Goal: Information Seeking & Learning: Learn about a topic

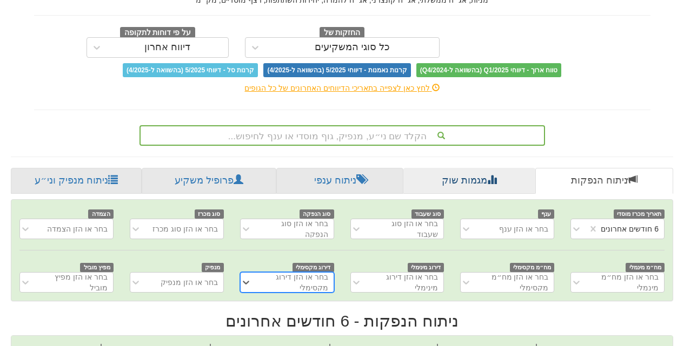
scroll to position [139, 0]
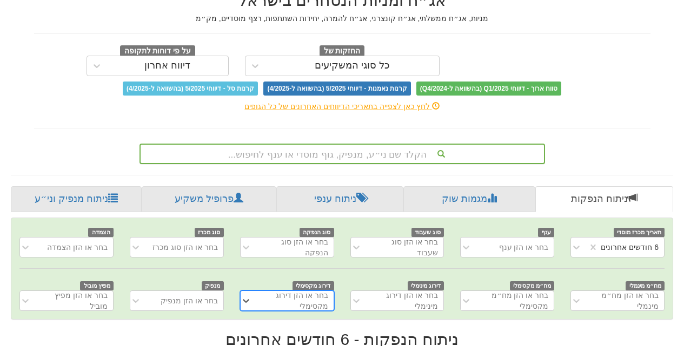
click at [371, 144] on div "הקלד שם ני״ע, מנפיק, גוף מוסדי או ענף לחיפוש..." at bounding box center [341, 154] width 405 height 21
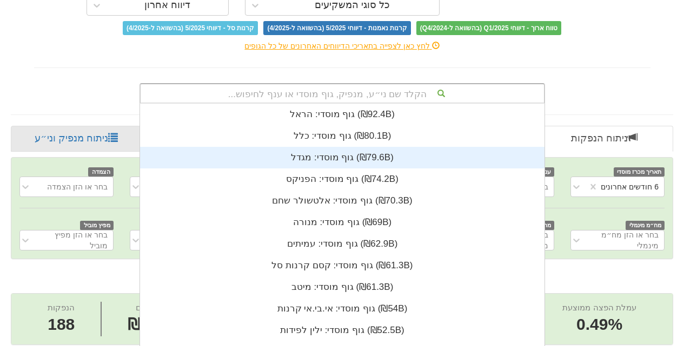
scroll to position [269, 0]
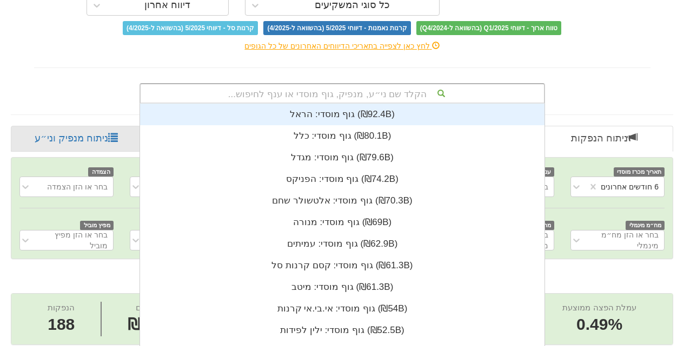
click at [610, 49] on div "אג״ח ומניות הנסחרים בישראל מניות, אג״ח ממשלתי, אג״ח קונצרני, אג״ח להמרה, יחידות…" at bounding box center [342, 12] width 632 height 184
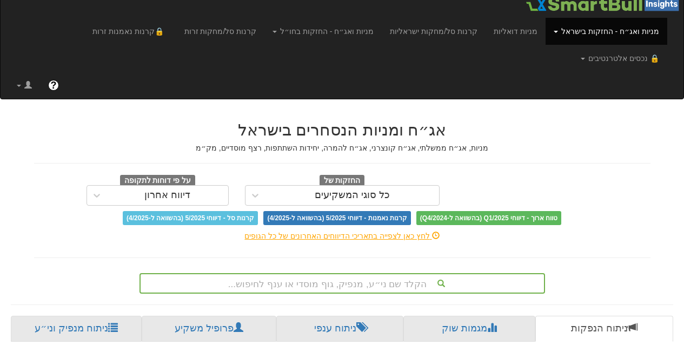
scroll to position [0, 0]
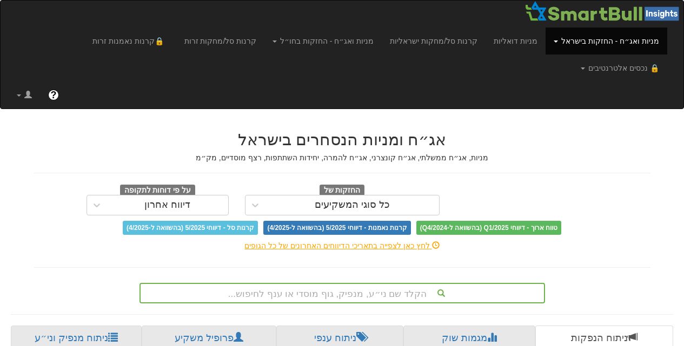
click at [563, 43] on link "מניות ואג״ח - החזקות בישראל" at bounding box center [606, 41] width 122 height 27
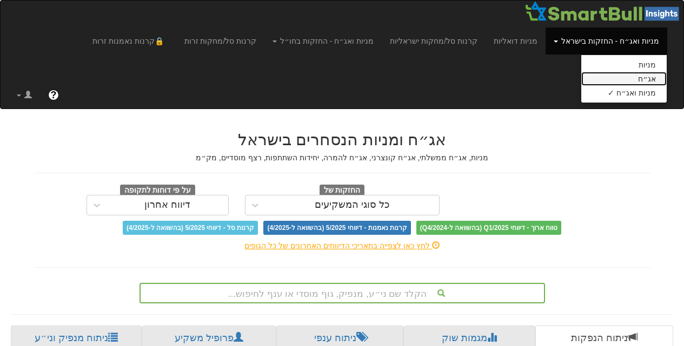
click at [639, 76] on link "אג״ח" at bounding box center [623, 79] width 85 height 14
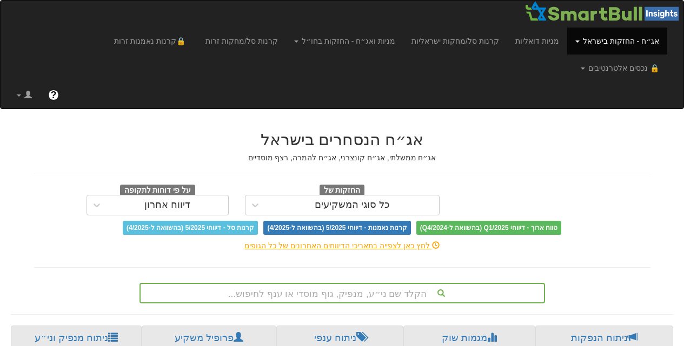
click at [499, 131] on h2 "אג״ח הנסחרים בישראל" at bounding box center [342, 140] width 616 height 18
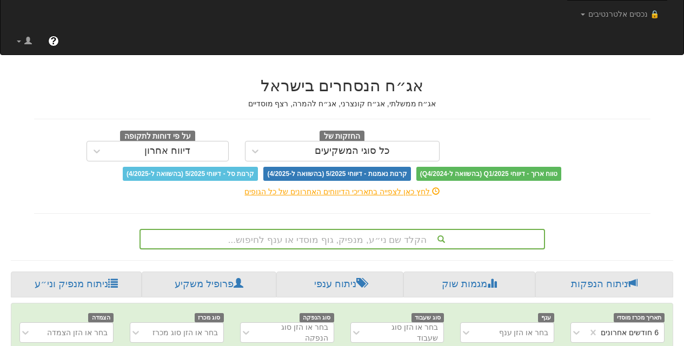
scroll to position [108, 0]
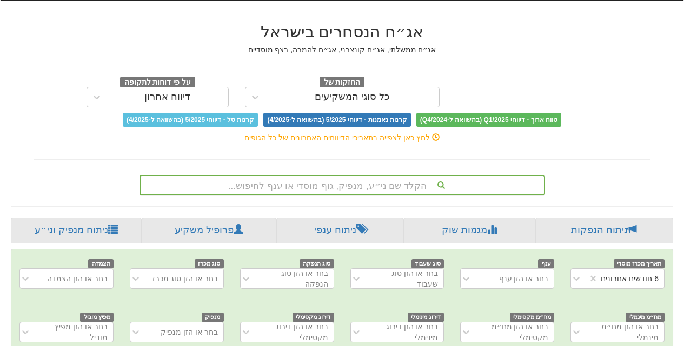
click at [360, 175] on div "הקלד שם ני״ע, מנפיק, גוף מוסדי או ענף לחיפוש..." at bounding box center [341, 185] width 405 height 21
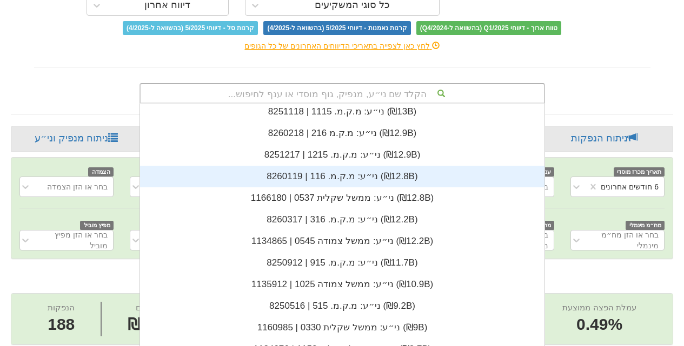
scroll to position [648, 0]
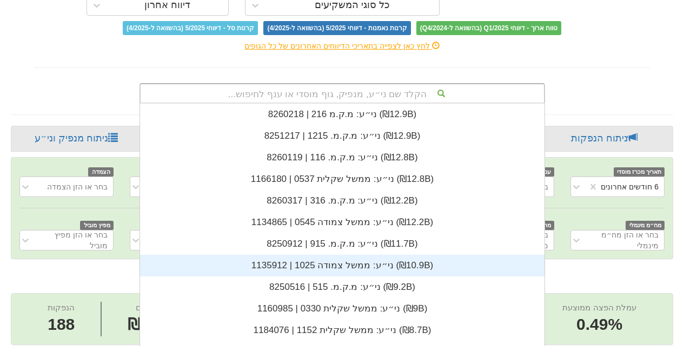
click at [363, 255] on div "ני״ע: ‏ממשל צמודה 1025 | 1135912 ‎(₪10.9B)‎" at bounding box center [342, 266] width 404 height 22
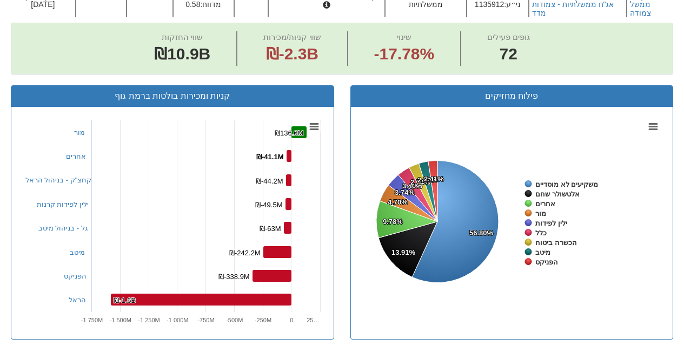
scroll to position [470, 0]
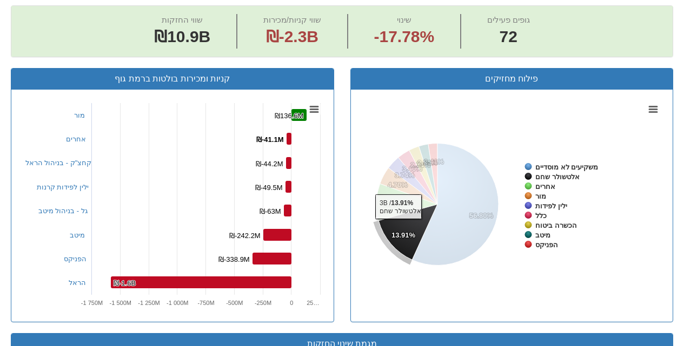
click at [399, 204] on icon at bounding box center [407, 232] width 59 height 56
click at [401, 207] on icon at bounding box center [403, 235] width 59 height 56
click at [568, 173] on tspan "אלטשולר שחם" at bounding box center [557, 177] width 44 height 8
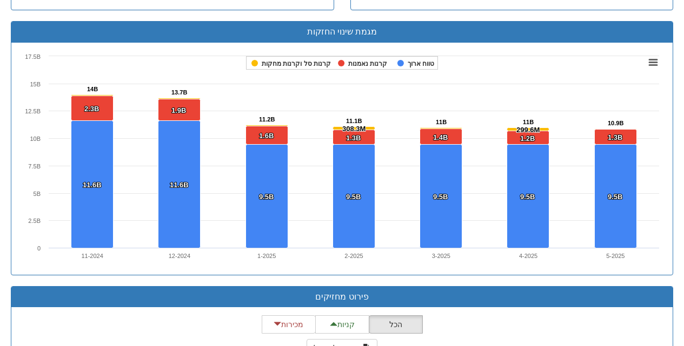
scroll to position [794, 0]
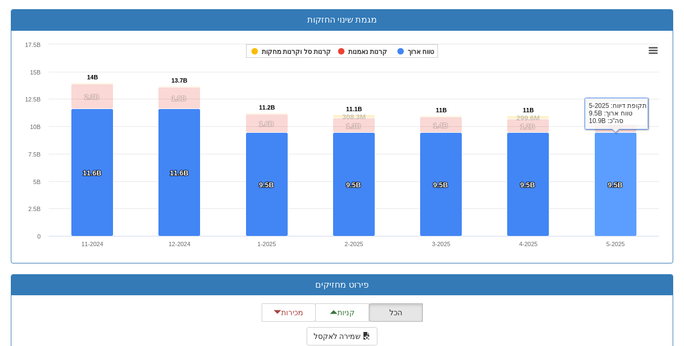
click at [614, 140] on rect at bounding box center [615, 184] width 42 height 104
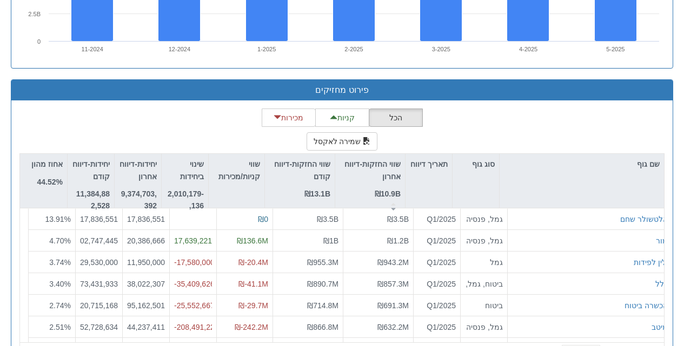
scroll to position [1008, 0]
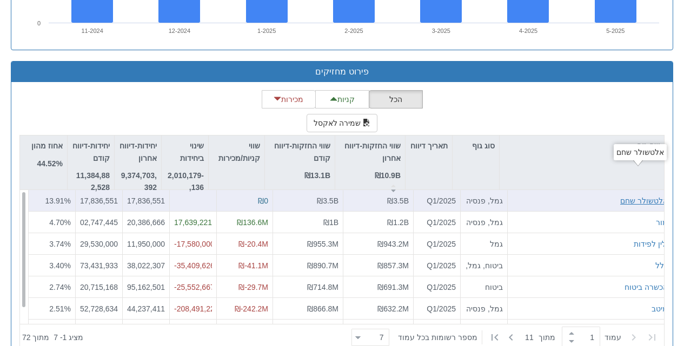
click at [639, 196] on div "אלטשולר שחם" at bounding box center [644, 201] width 48 height 11
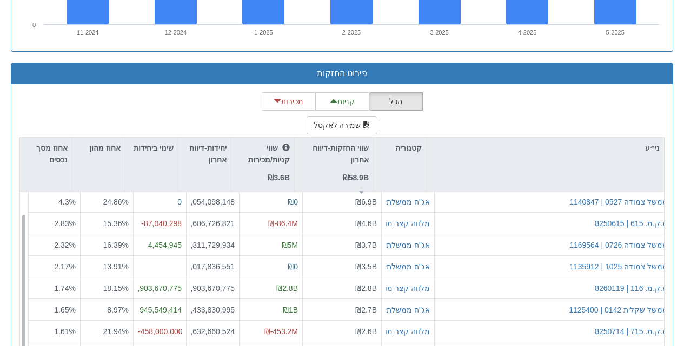
scroll to position [23, 0]
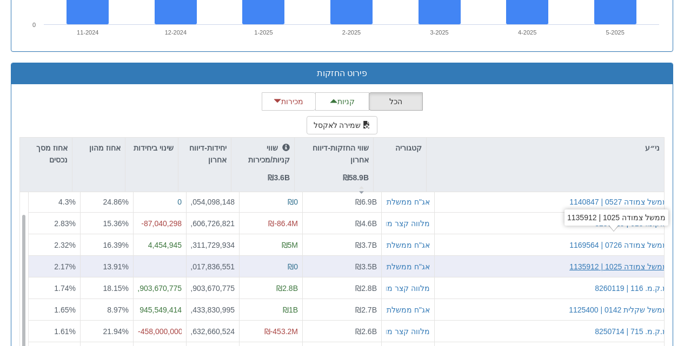
click at [601, 261] on div "ממשל צמודה 1025 | 1135912" at bounding box center [618, 266] width 98 height 11
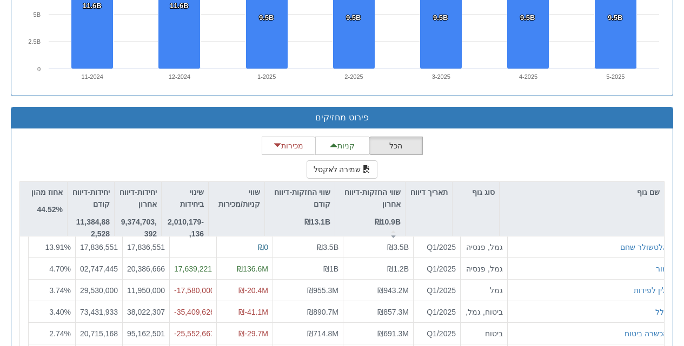
scroll to position [959, 0]
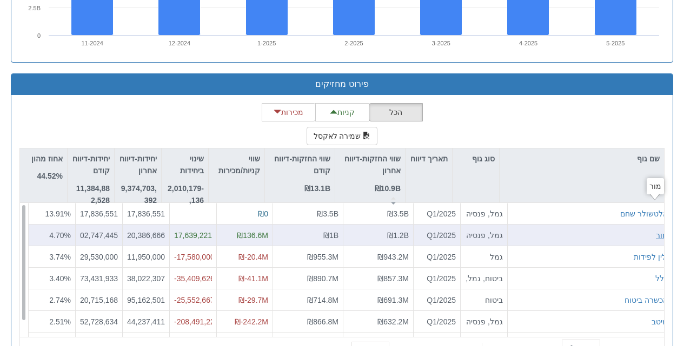
click at [655, 230] on div "מור" at bounding box center [661, 235] width 12 height 11
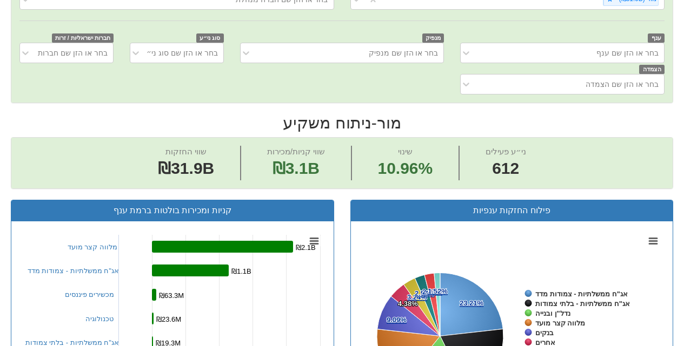
scroll to position [441, 0]
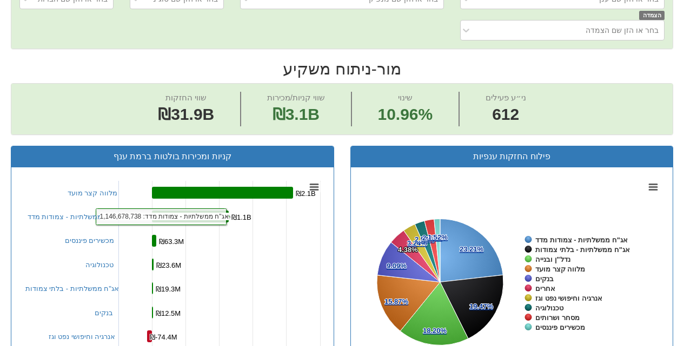
click at [214, 211] on rect at bounding box center [190, 217] width 77 height 12
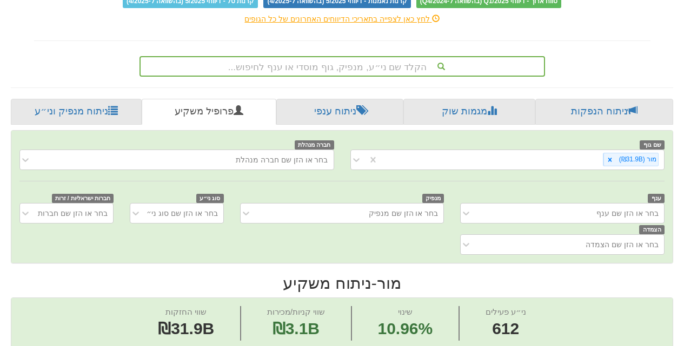
scroll to position [225, 0]
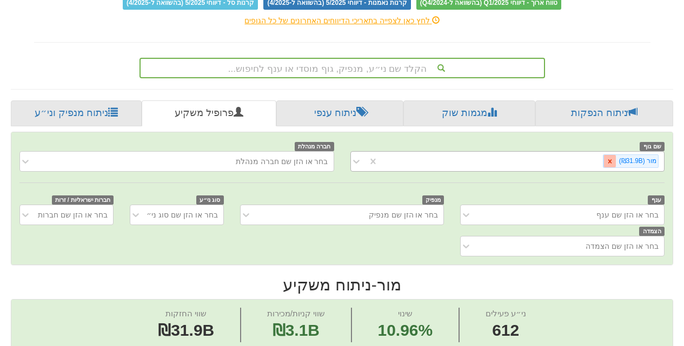
click at [610, 159] on icon at bounding box center [609, 161] width 4 height 4
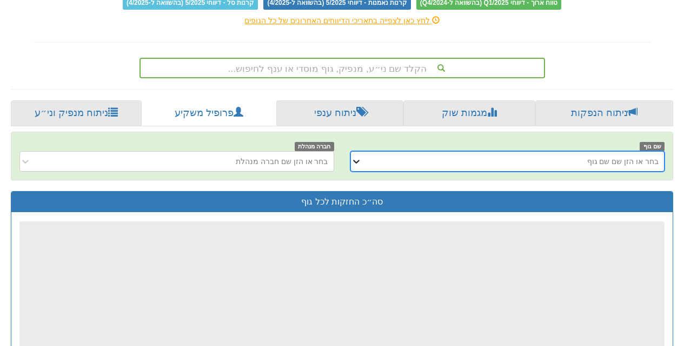
click at [359, 156] on icon at bounding box center [356, 161] width 11 height 11
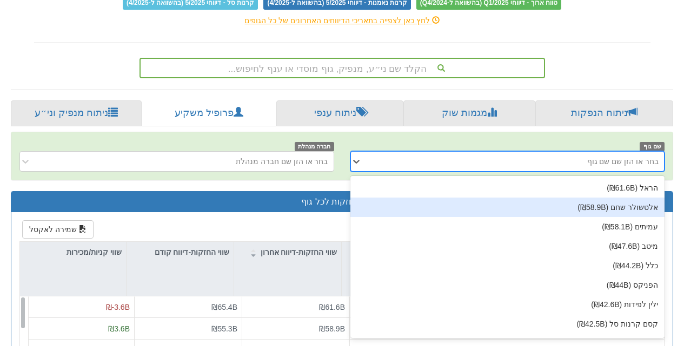
click at [482, 198] on div "אלטשולר שחם (₪58.9B)" at bounding box center [507, 207] width 314 height 19
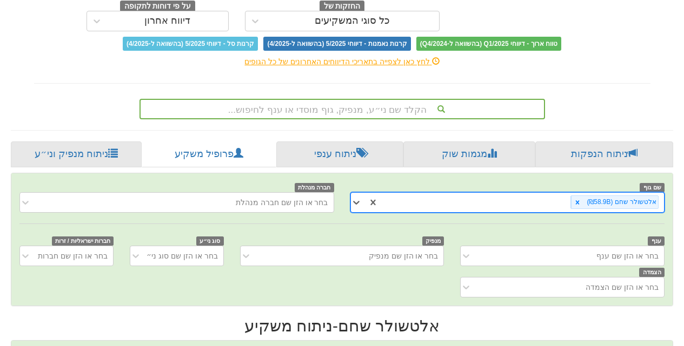
scroll to position [225, 0]
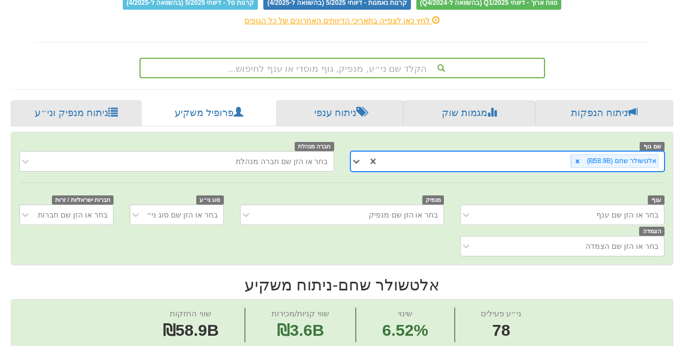
click at [474, 205] on div "בחר או הזן שם ענף" at bounding box center [562, 215] width 204 height 21
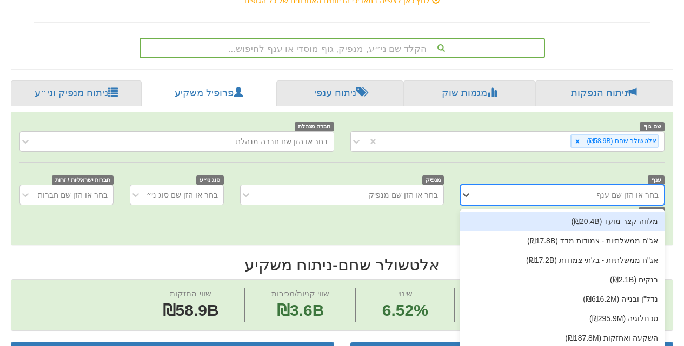
scroll to position [248, 0]
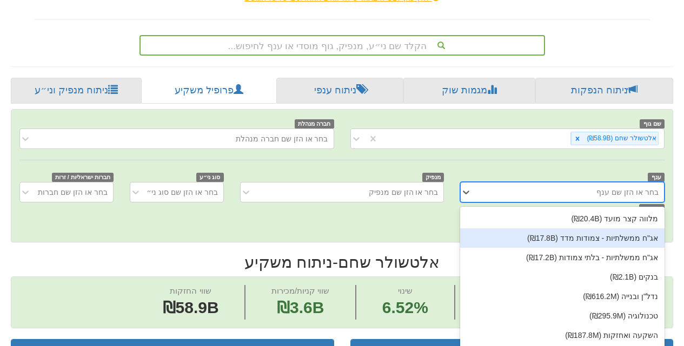
click at [538, 229] on div "אג"ח ממשלתיות - צמודות מדד (₪17.8B)" at bounding box center [562, 238] width 204 height 19
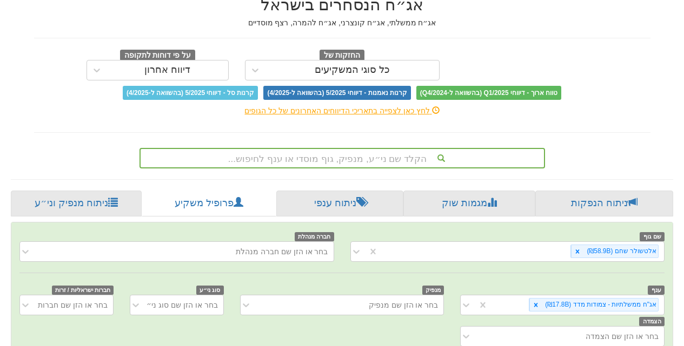
scroll to position [189, 0]
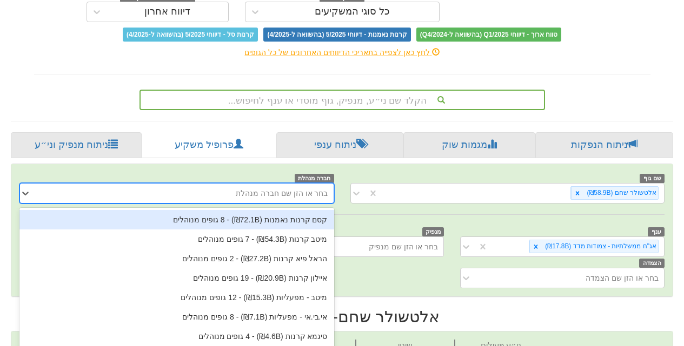
click at [255, 185] on div "בחר או הזן שם חברה מנהלת" at bounding box center [185, 193] width 297 height 17
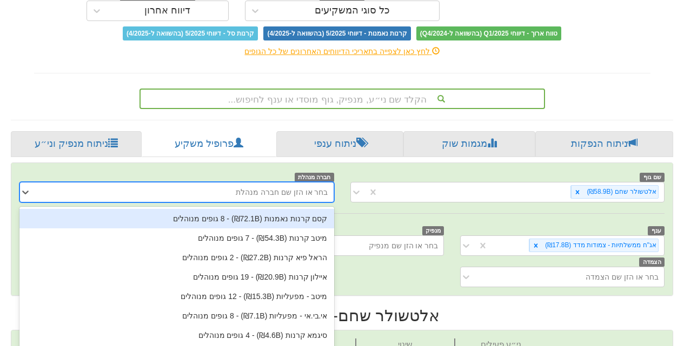
click at [395, 187] on div "שם גוף אלטשולר שחם (₪58.9B) חברה מנהלת option קסם קרנות נאמנות (₪72.1B) ‏- 8 גו…" at bounding box center [341, 229] width 661 height 132
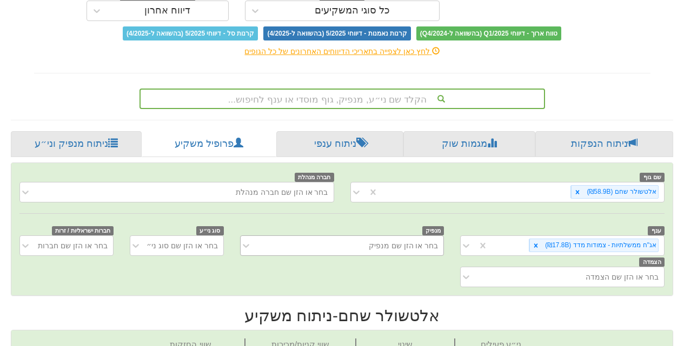
click at [306, 237] on div "בחר או הזן שם מנפיק" at bounding box center [350, 245] width 186 height 17
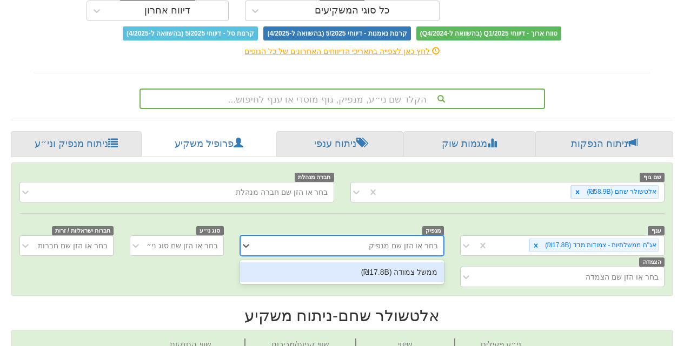
click at [346, 263] on div "ממשל צמודה (₪17.8B)" at bounding box center [342, 272] width 204 height 19
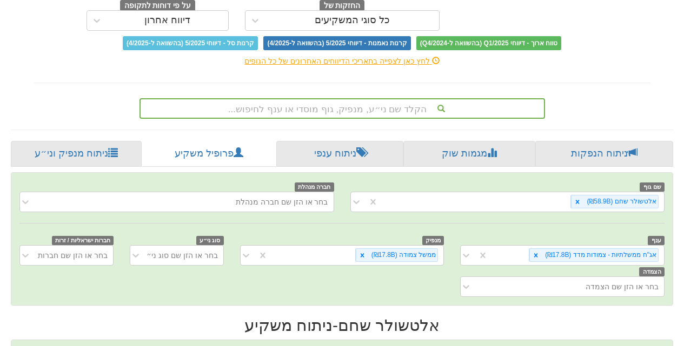
scroll to position [189, 0]
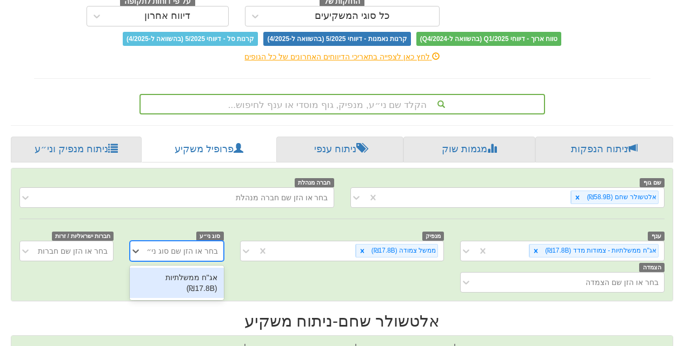
click at [184, 246] on div "בחר או הזן שם סוג ני״ע" at bounding box center [180, 251] width 76 height 11
click at [178, 268] on div "אג"ח ממשלתיות (₪17.8B)" at bounding box center [177, 283] width 94 height 30
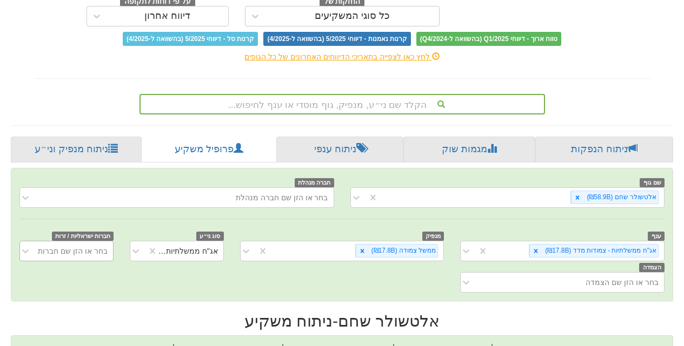
click at [76, 241] on div "בחר או הזן שם חברות ישראליות / זרות" at bounding box center [66, 251] width 94 height 21
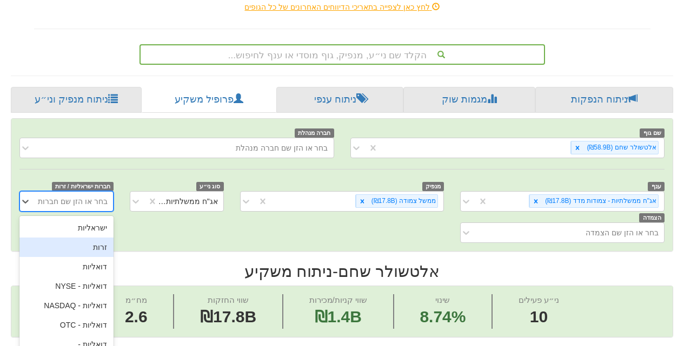
scroll to position [246, 0]
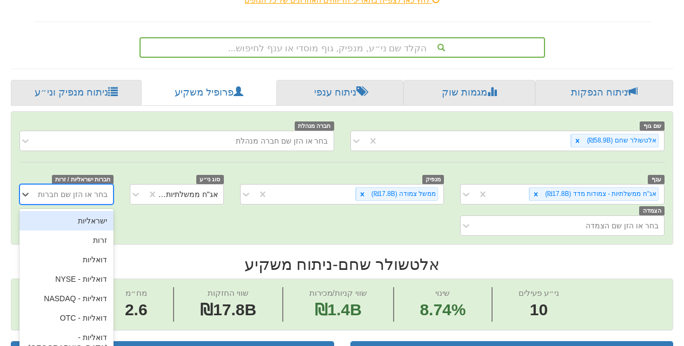
drag, startPoint x: 75, startPoint y: 199, endPoint x: 80, endPoint y: 198, distance: 5.4
click at [75, 211] on div "ישראליות" at bounding box center [66, 220] width 94 height 19
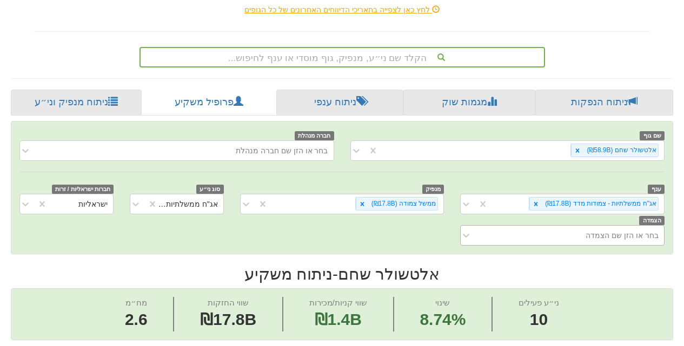
scroll to position [243, 0]
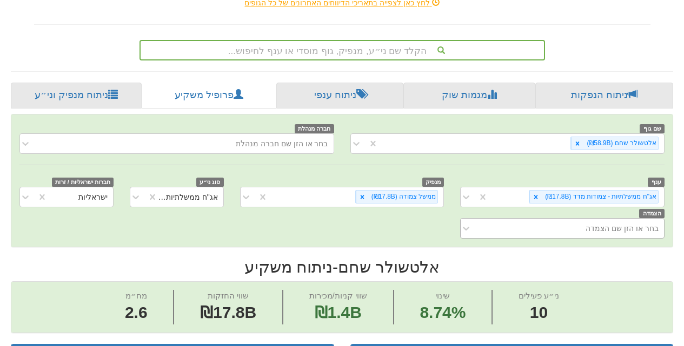
click at [553, 220] on div "בחר או הזן שם הצמדה" at bounding box center [570, 228] width 186 height 17
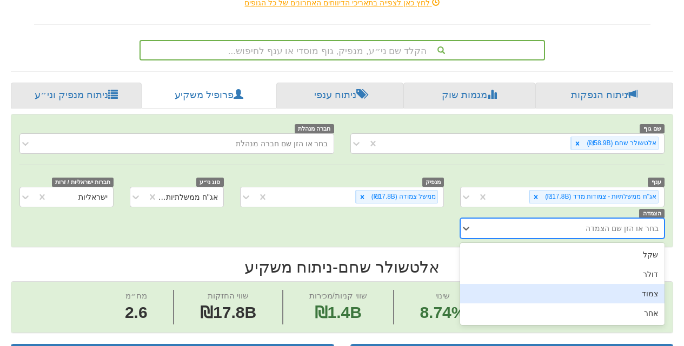
click at [642, 284] on div "צמוד" at bounding box center [562, 293] width 204 height 19
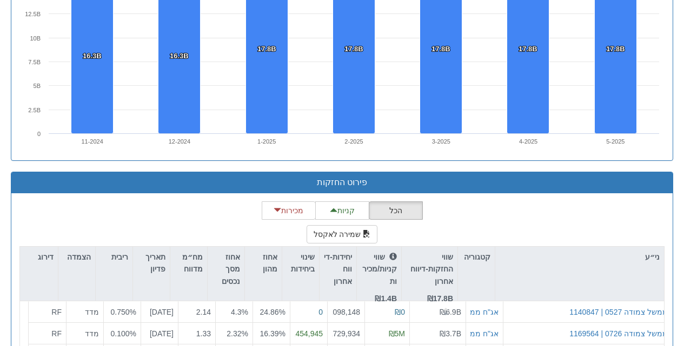
scroll to position [1000, 0]
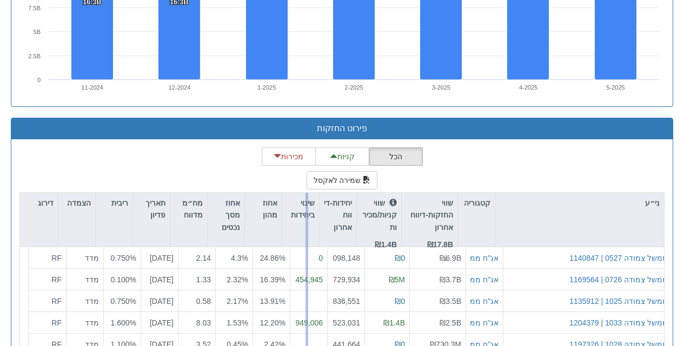
drag, startPoint x: 319, startPoint y: 187, endPoint x: 304, endPoint y: 188, distance: 15.7
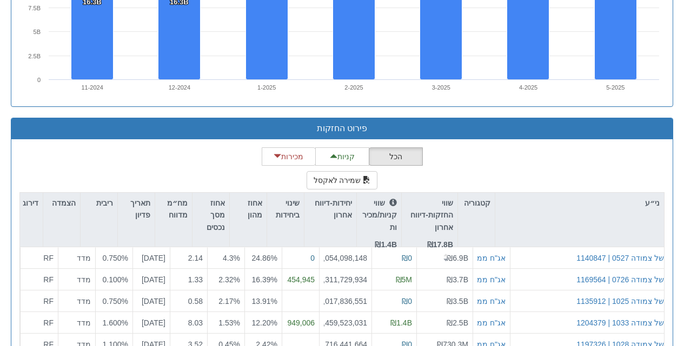
scroll to position [0, 15]
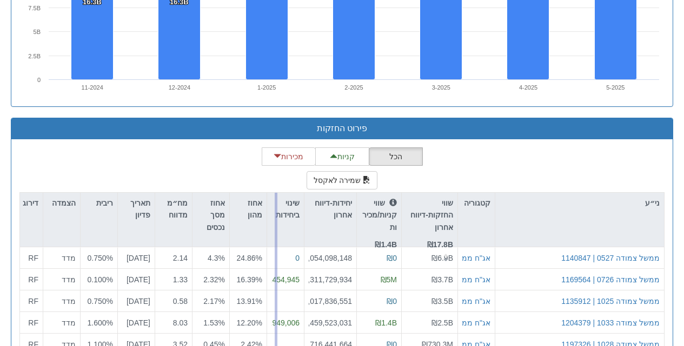
drag, startPoint x: 303, startPoint y: 191, endPoint x: 273, endPoint y: 191, distance: 30.3
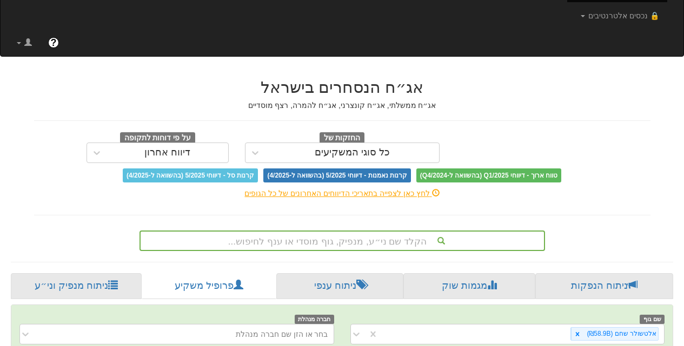
scroll to position [27, 0]
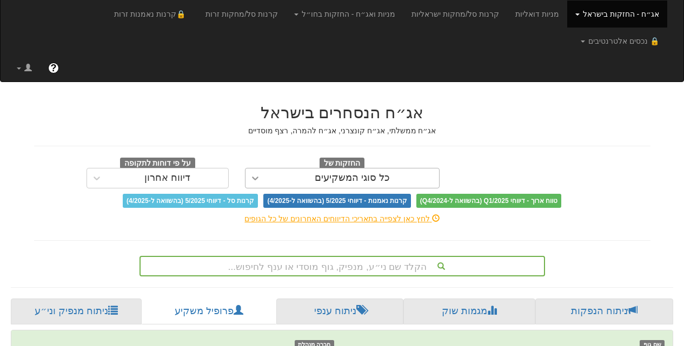
click at [254, 173] on icon at bounding box center [255, 178] width 11 height 11
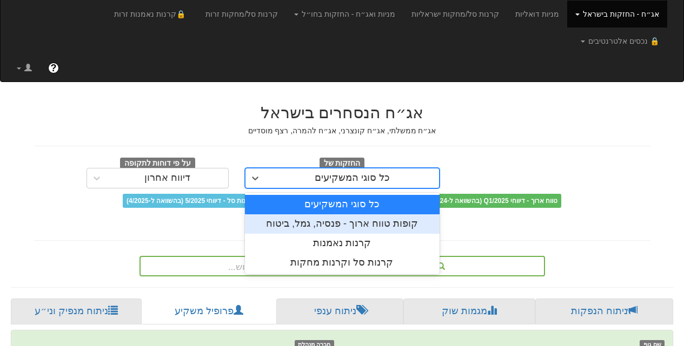
click at [290, 215] on div "קופות טווח ארוך - פנסיה, גמל, ביטוח" at bounding box center [342, 224] width 195 height 19
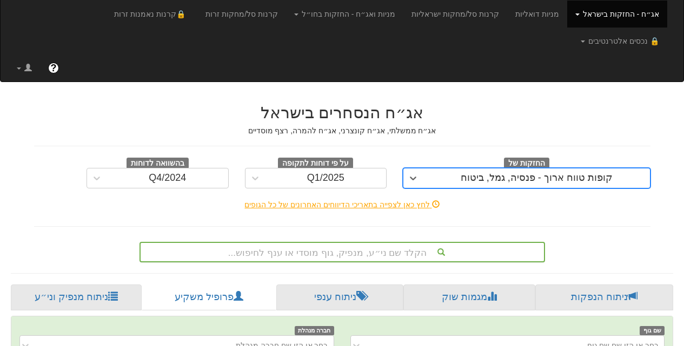
scroll to position [186, 0]
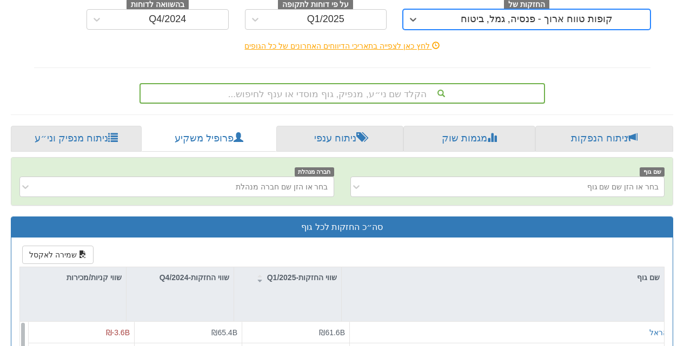
click at [371, 104] on div "הקלד שם ני״ע, מנפיק, גוף מוסדי או ענף לחיפוש..." at bounding box center [341, 93] width 405 height 21
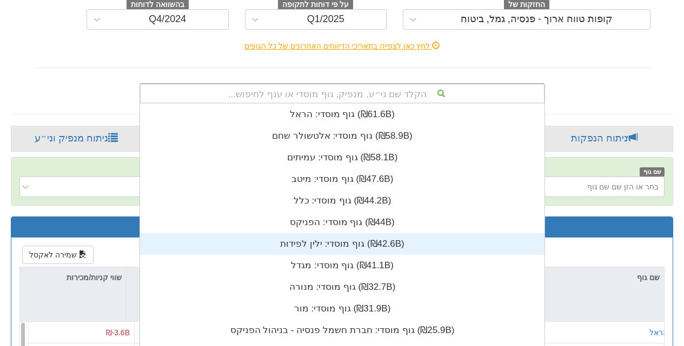
scroll to position [269, 0]
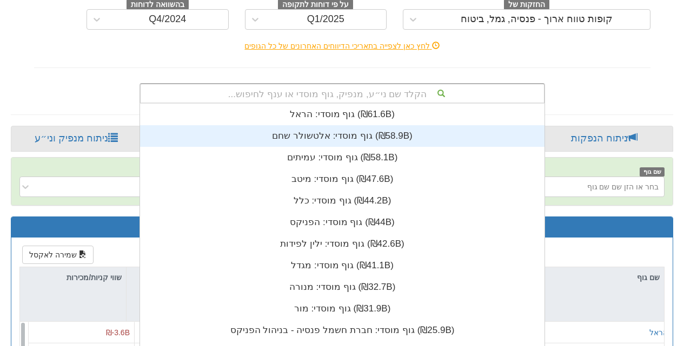
click at [367, 125] on div "גוף מוסדי: ‏אלטשולר שחם ‎(₪58.9B)‎" at bounding box center [342, 136] width 404 height 22
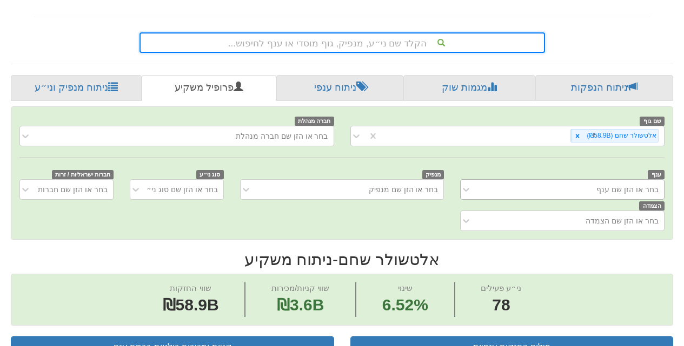
scroll to position [186, 0]
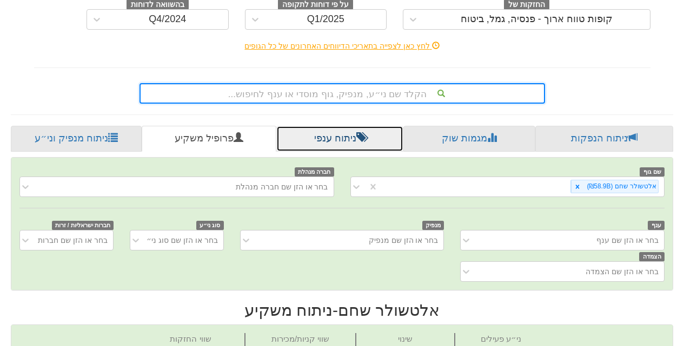
click at [343, 126] on link "ניתוח ענפי" at bounding box center [339, 139] width 127 height 26
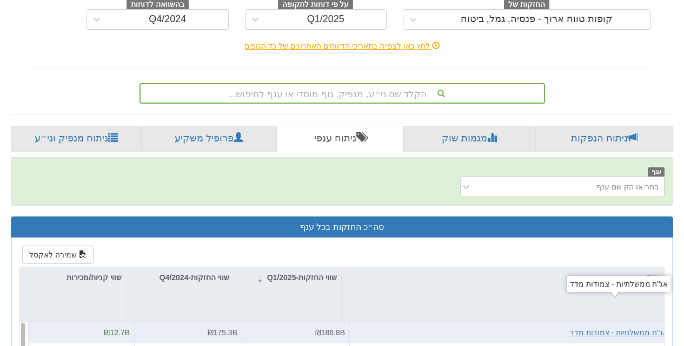
click at [623, 327] on div "אג"ח ממשלתיות - צמודות מדד" at bounding box center [619, 332] width 98 height 11
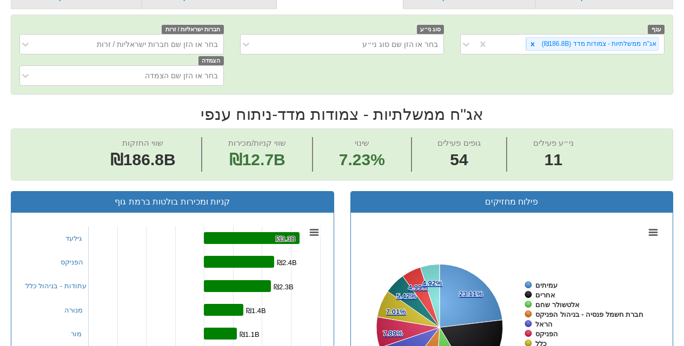
scroll to position [348, 0]
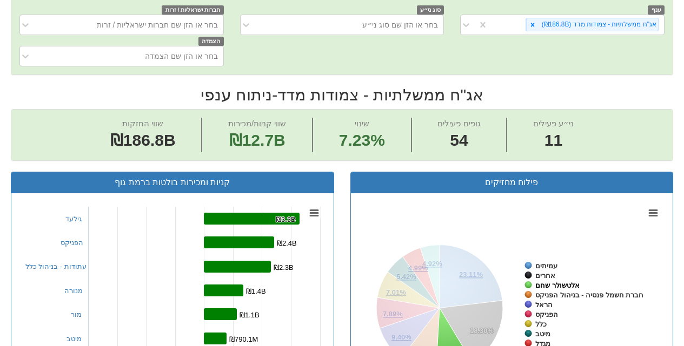
click at [545, 282] on tspan "אלטשולר שחם" at bounding box center [557, 286] width 44 height 8
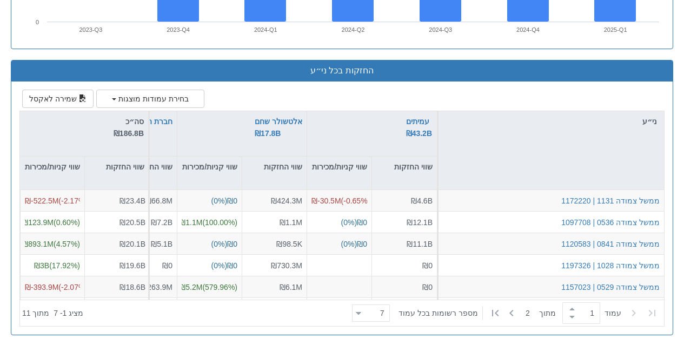
scroll to position [996, 0]
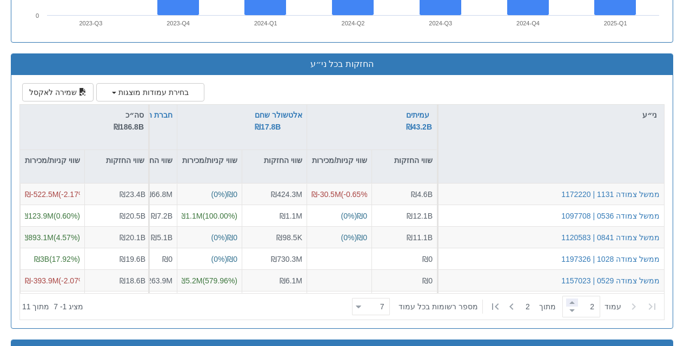
click at [568, 299] on span at bounding box center [572, 303] width 12 height 8
type input "2"
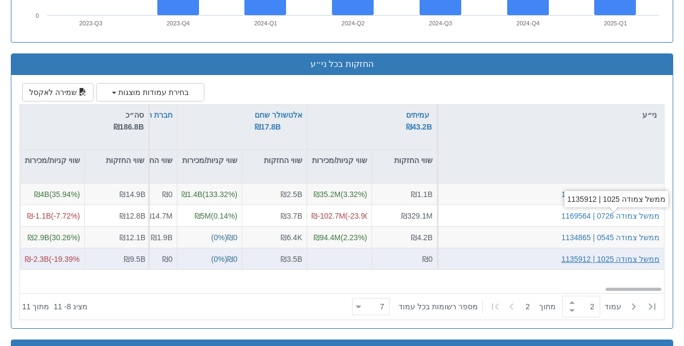
click at [618, 253] on div "ממשל צמודה 1025 | 1135912" at bounding box center [610, 258] width 98 height 11
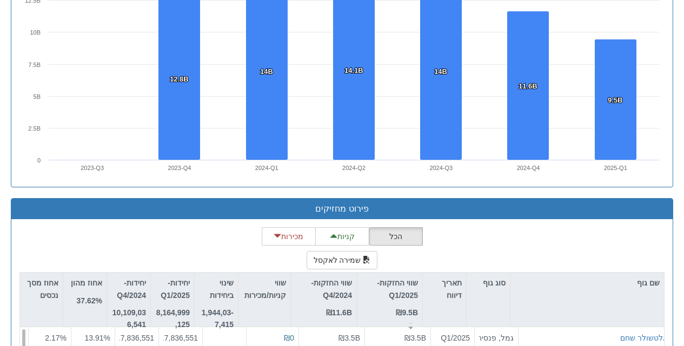
scroll to position [837, 0]
